Goal: Task Accomplishment & Management: Use online tool/utility

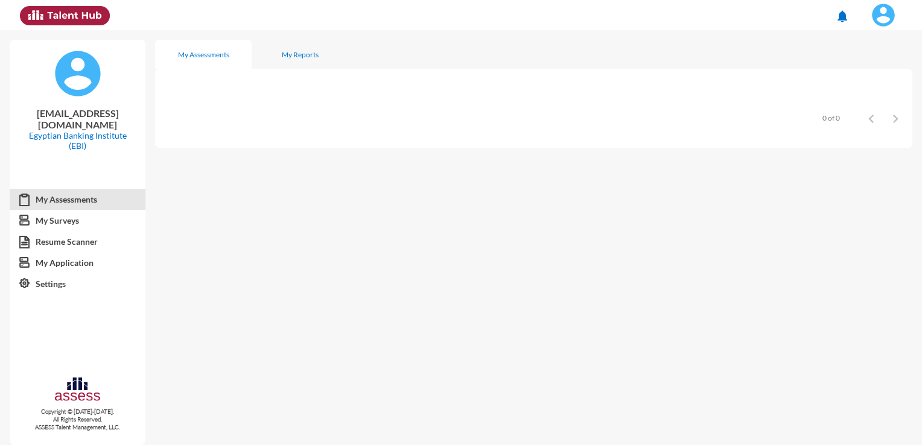
click at [885, 19] on img at bounding box center [883, 15] width 24 height 24
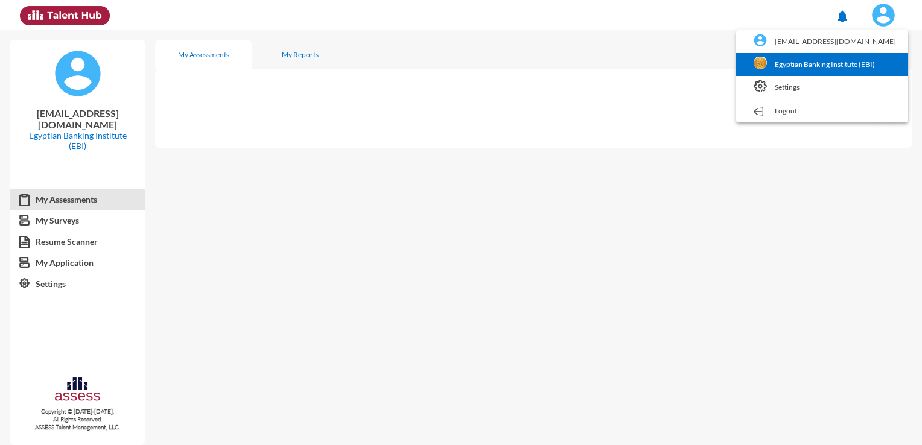
click at [811, 61] on link "Egyptian Banking Institute (EBI)" at bounding box center [822, 64] width 160 height 23
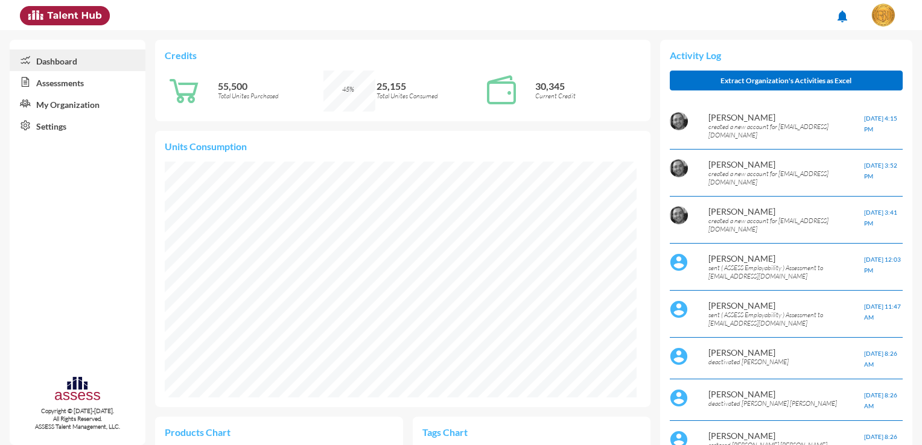
scroll to position [108, 217]
click at [40, 85] on link "Assessments" at bounding box center [78, 82] width 136 height 22
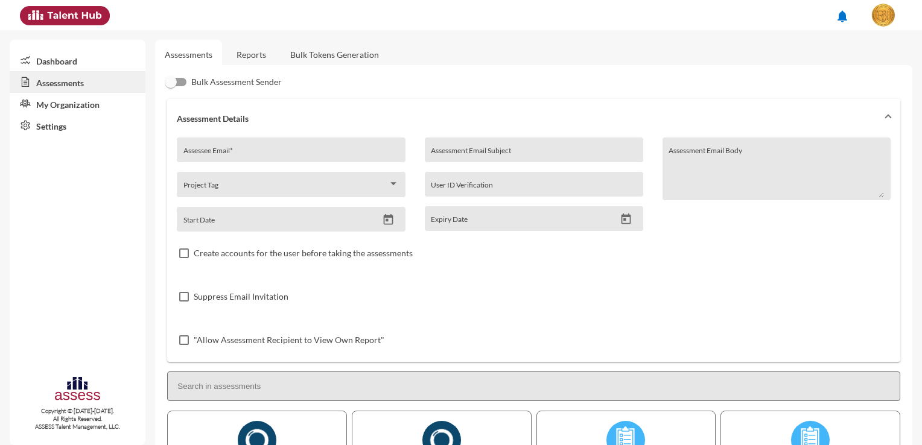
click at [315, 51] on link "Bulk Tokens Generation" at bounding box center [334, 55] width 108 height 30
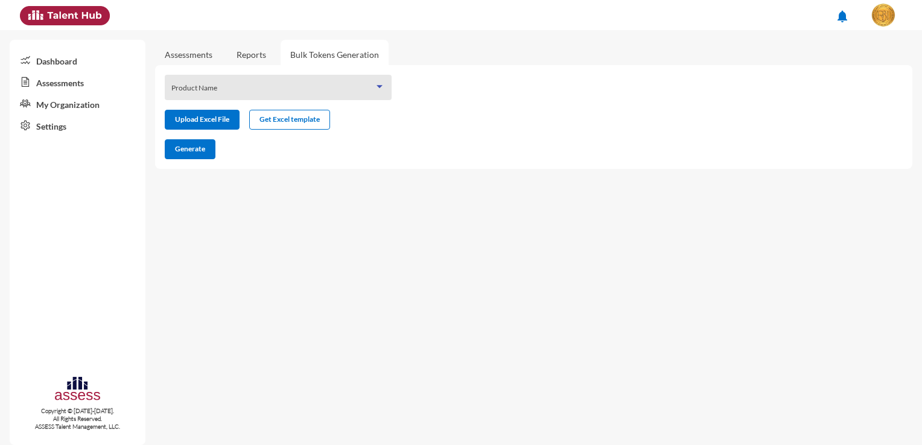
click at [273, 93] on span at bounding box center [272, 92] width 203 height 10
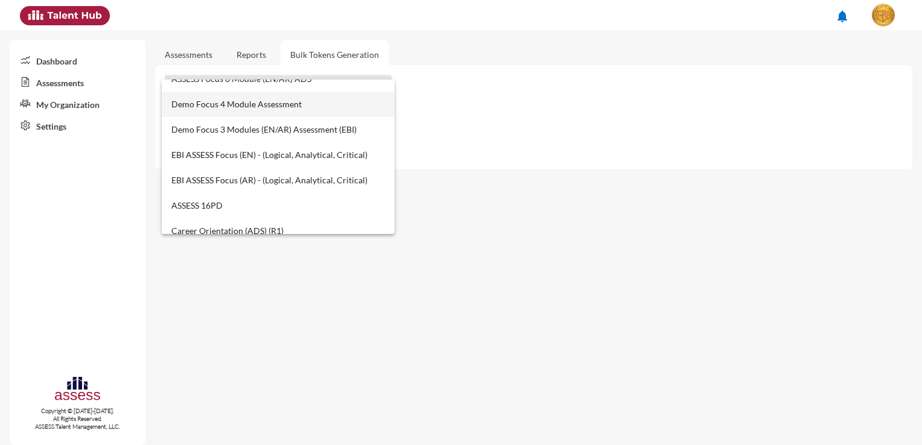
scroll to position [422, 0]
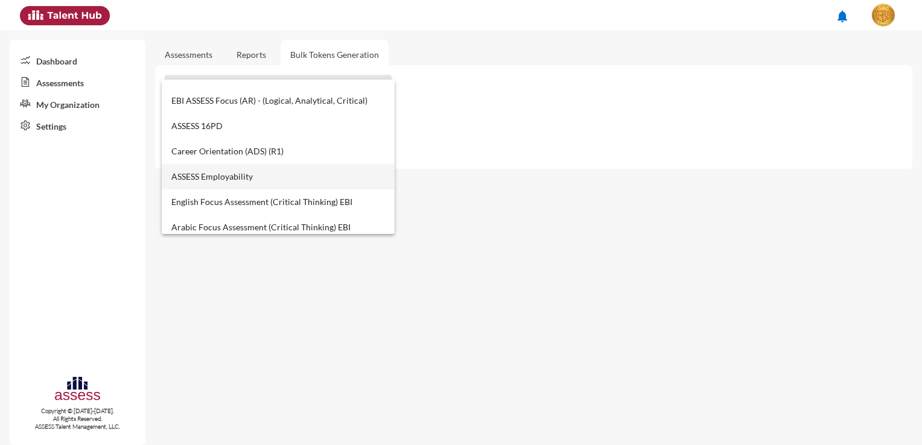
click at [259, 184] on span "ASSESS Employability" at bounding box center [278, 176] width 214 height 25
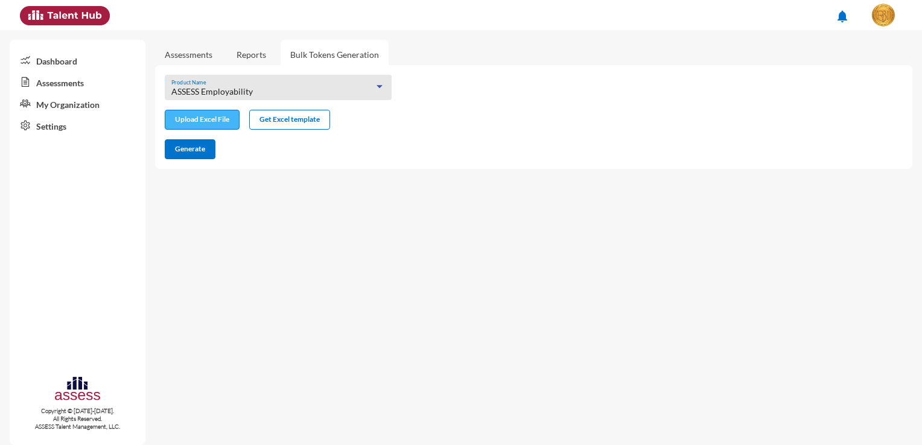
click at [221, 124] on input "file" at bounding box center [202, 121] width 74 height 13
type input "C:\fakepath\excel (9).xlsx"
click at [186, 140] on button "Generate" at bounding box center [190, 149] width 51 height 20
